Goal: Information Seeking & Learning: Learn about a topic

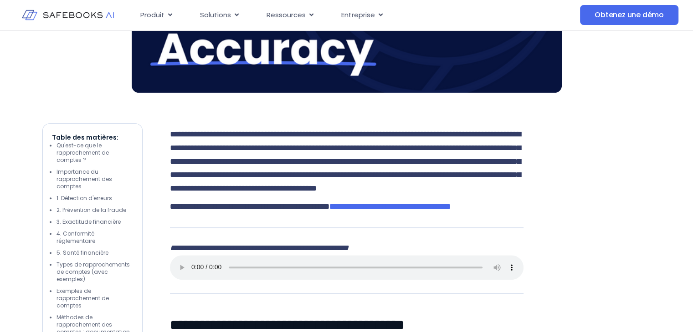
scroll to position [460, 0]
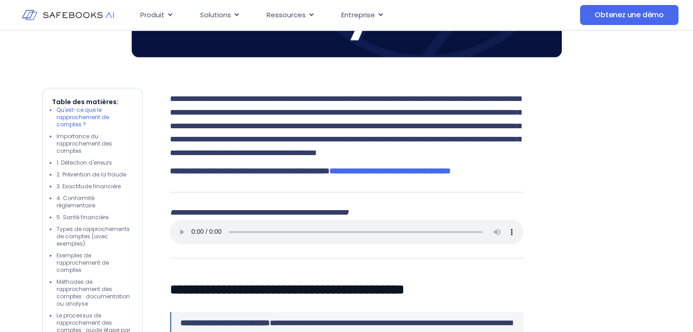
click at [87, 112] on font "Qu'est-ce que le rapprochement de comptes ?" at bounding box center [82, 117] width 52 height 22
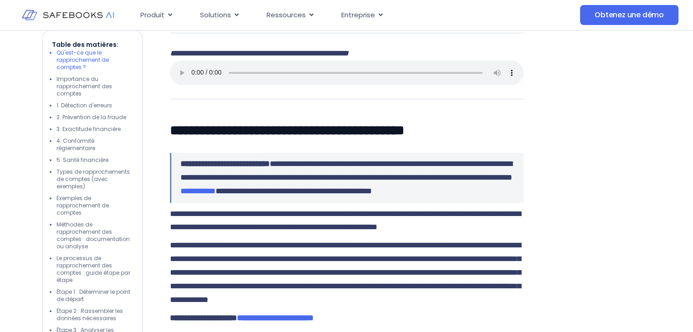
scroll to position [619, 0]
click at [86, 86] on font "Importance du rapprochement des comptes" at bounding box center [84, 86] width 56 height 22
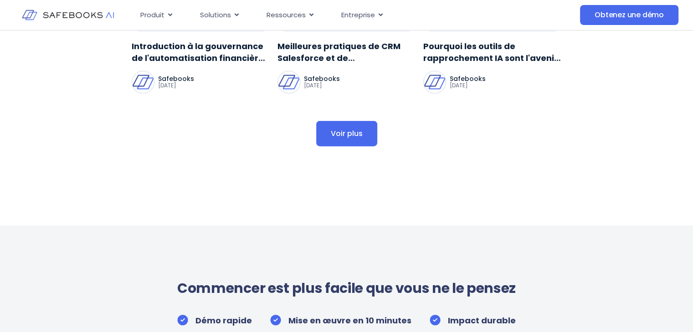
scroll to position [5619, 0]
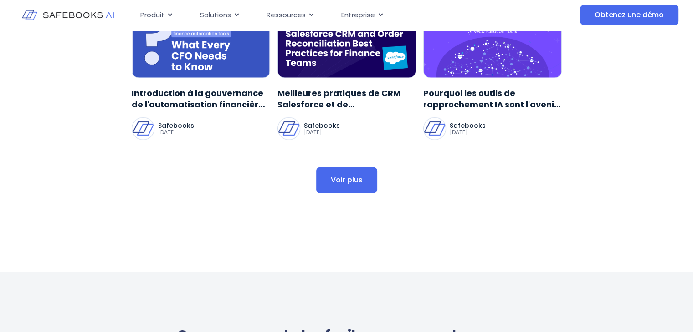
scroll to position [5705, 0]
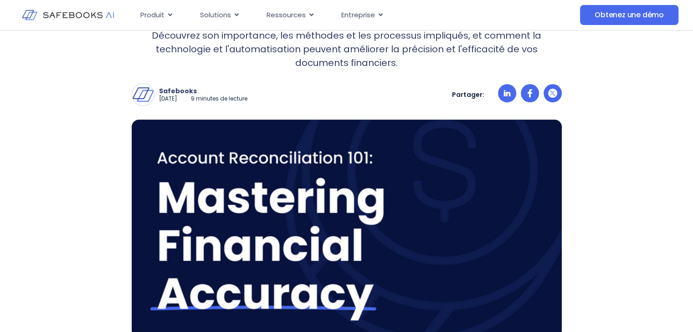
scroll to position [0, 0]
